Goal: Use online tool/utility: Utilize a website feature to perform a specific function

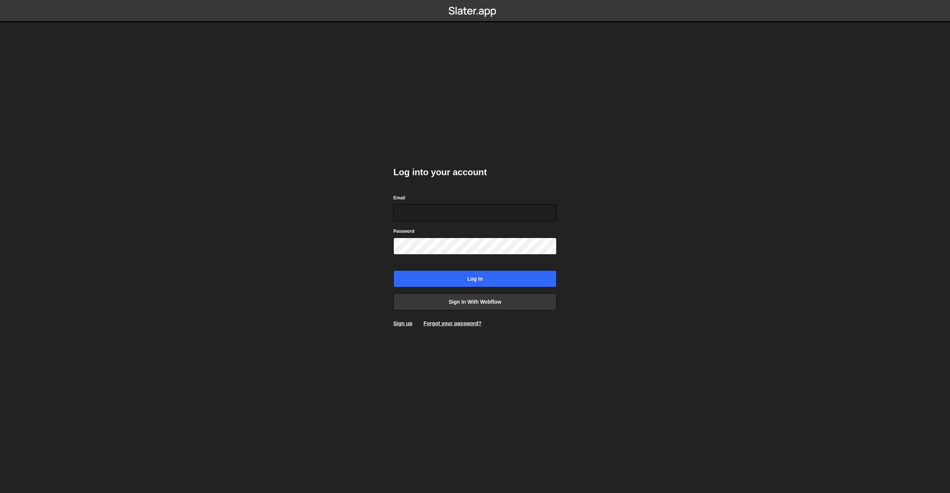
click at [346, 104] on body "Log into your account Email Password Log in Sign in with Webflow Sign up Forgot…" at bounding box center [475, 246] width 950 height 493
click at [434, 211] on input "Email" at bounding box center [474, 212] width 163 height 17
type input "info@overflow.nl"
click at [476, 273] on input "Log in" at bounding box center [474, 278] width 163 height 17
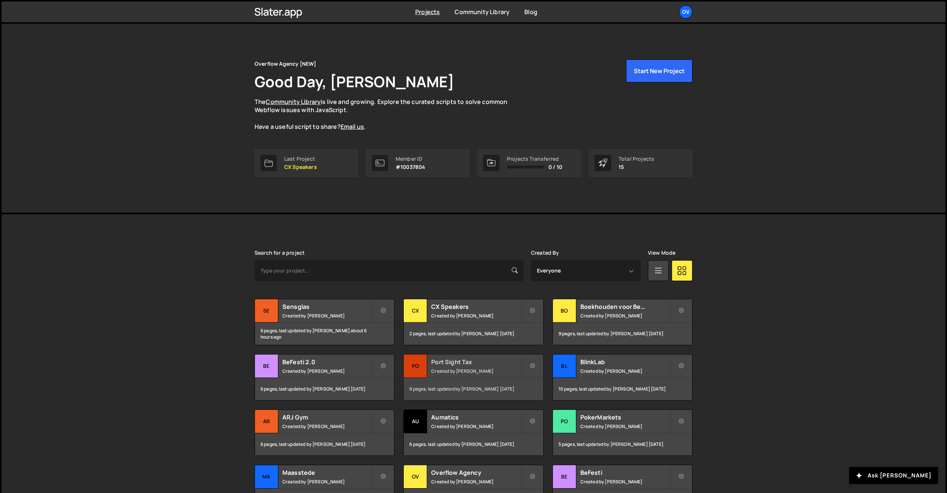
scroll to position [78, 0]
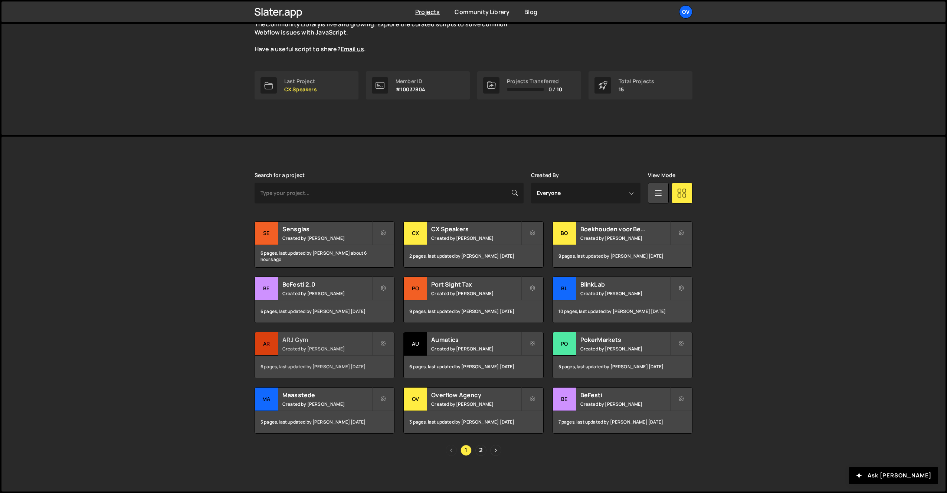
click at [316, 343] on div "ARJ Gym Created by [PERSON_NAME]" at bounding box center [324, 343] width 139 height 23
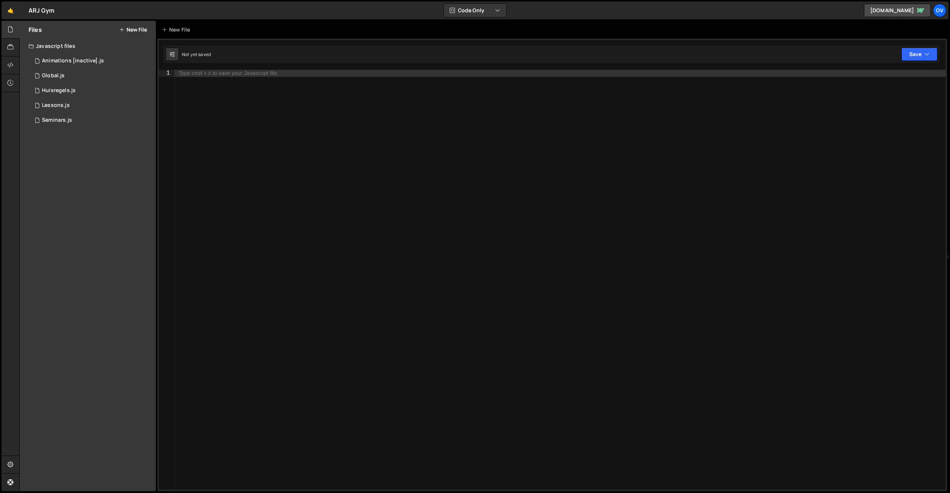
click at [132, 31] on button "New File" at bounding box center [133, 30] width 28 height 6
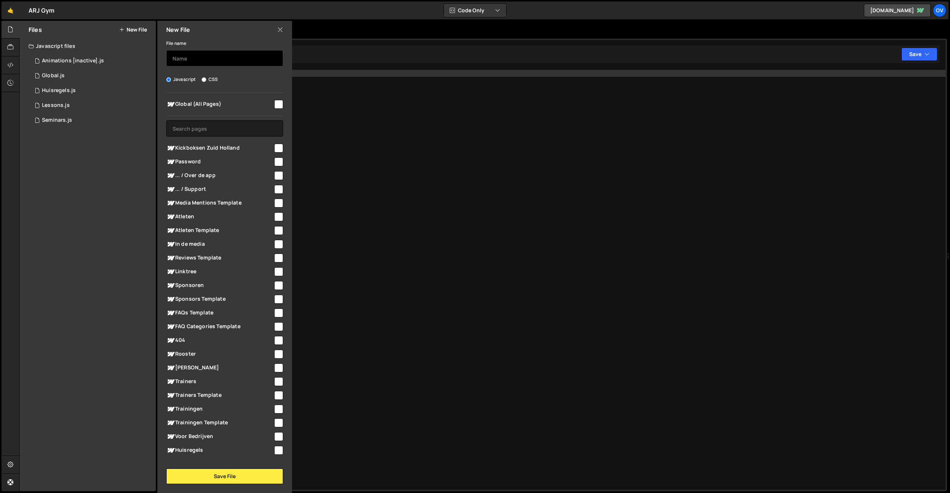
click at [203, 59] on input "text" at bounding box center [224, 58] width 117 height 16
type input "Vimeo Lightbox (Osmo)"
click at [267, 104] on span "Global (All Pages)" at bounding box center [219, 104] width 107 height 9
checkbox input "true"
click at [230, 474] on button "Save File" at bounding box center [224, 476] width 117 height 16
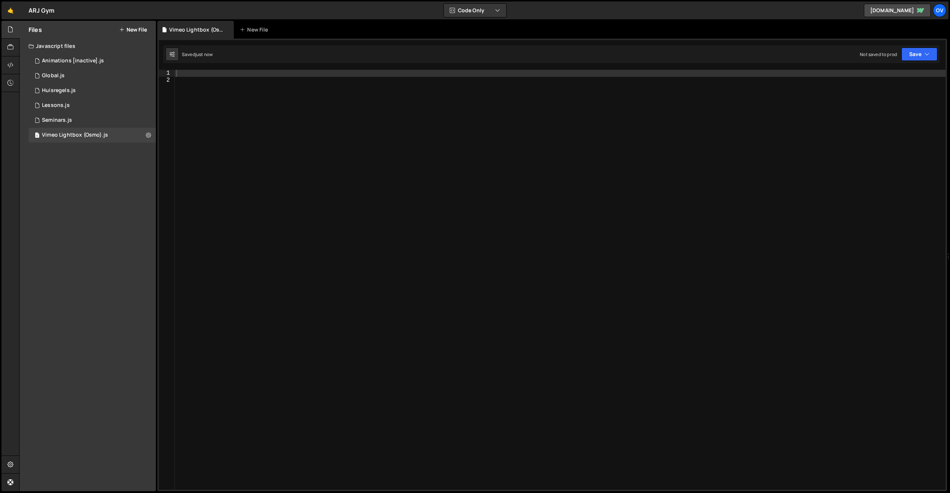
click at [368, 135] on div at bounding box center [560, 287] width 771 height 434
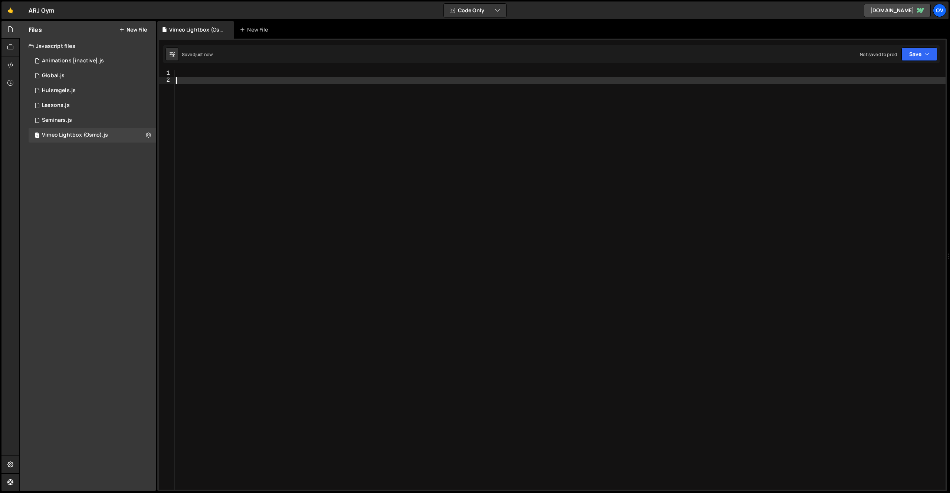
paste textarea "});"
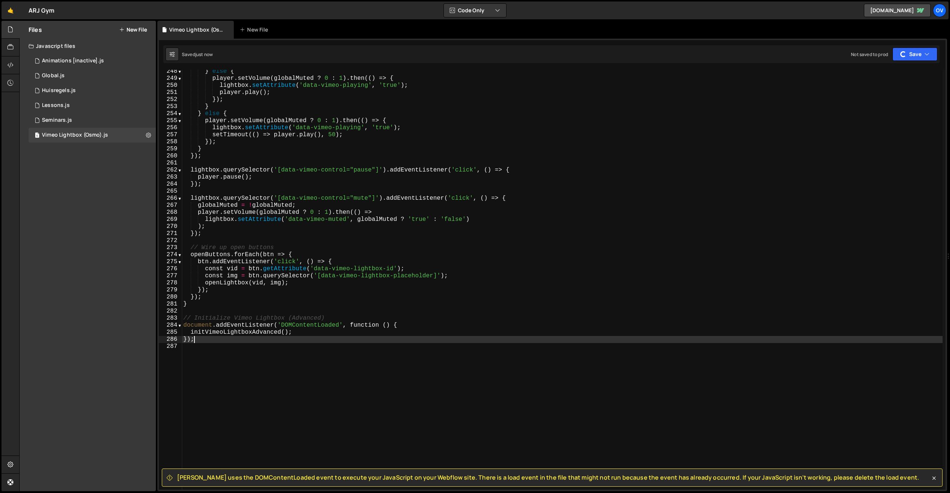
scroll to position [1810, 0]
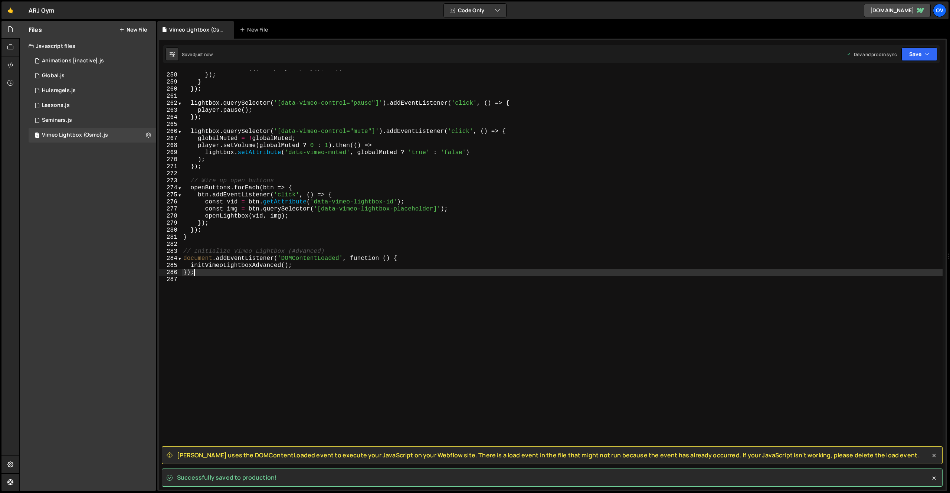
type textarea "})"
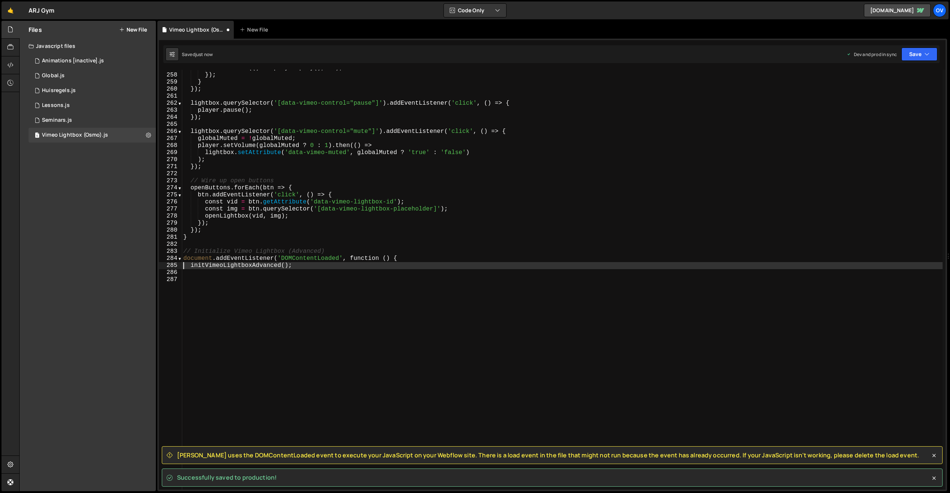
type textarea "document.addEventListener('DOMContentLoaded', function () {"
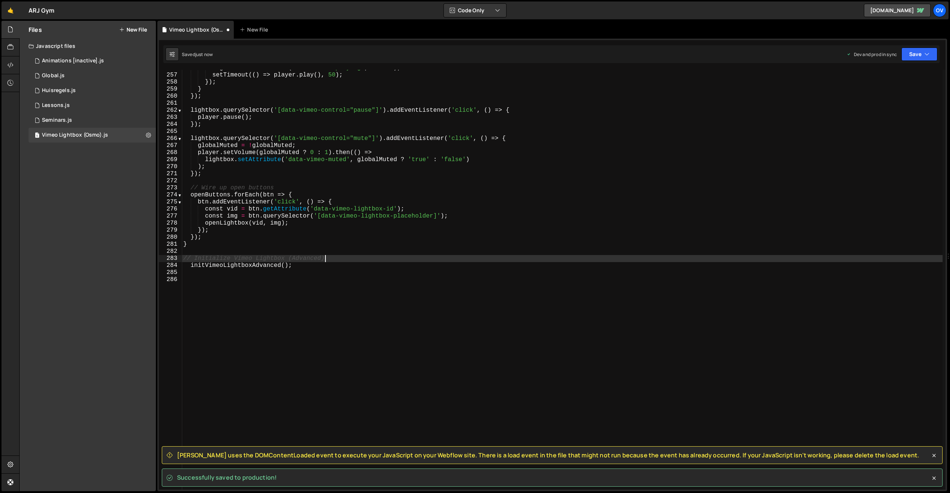
scroll to position [1803, 0]
type textarea "// Initialize Vimeo Lightbox (Advanced"
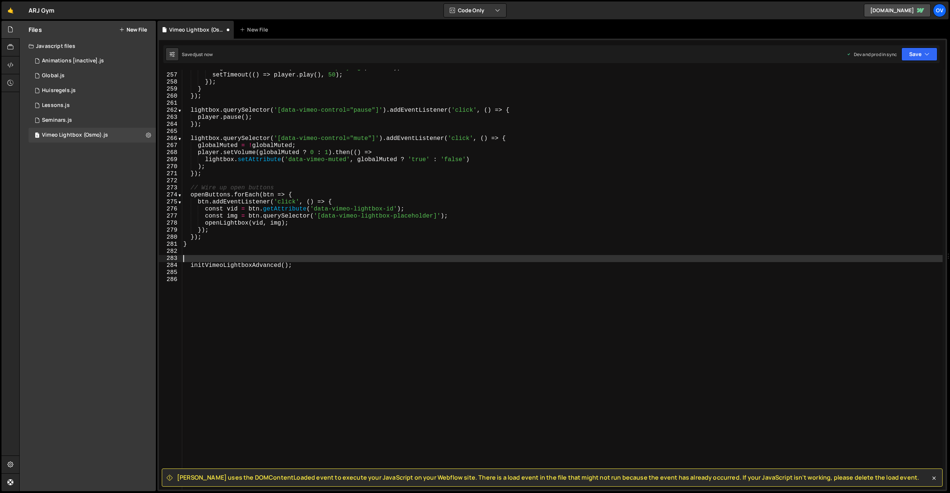
type textarea "initVimeoLightboxAdvanced();"
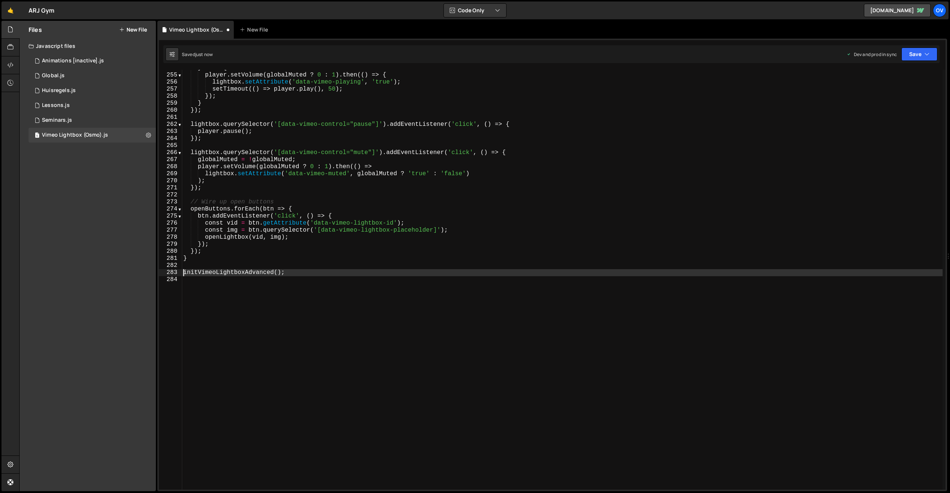
scroll to position [1789, 0]
